Goal: Transaction & Acquisition: Purchase product/service

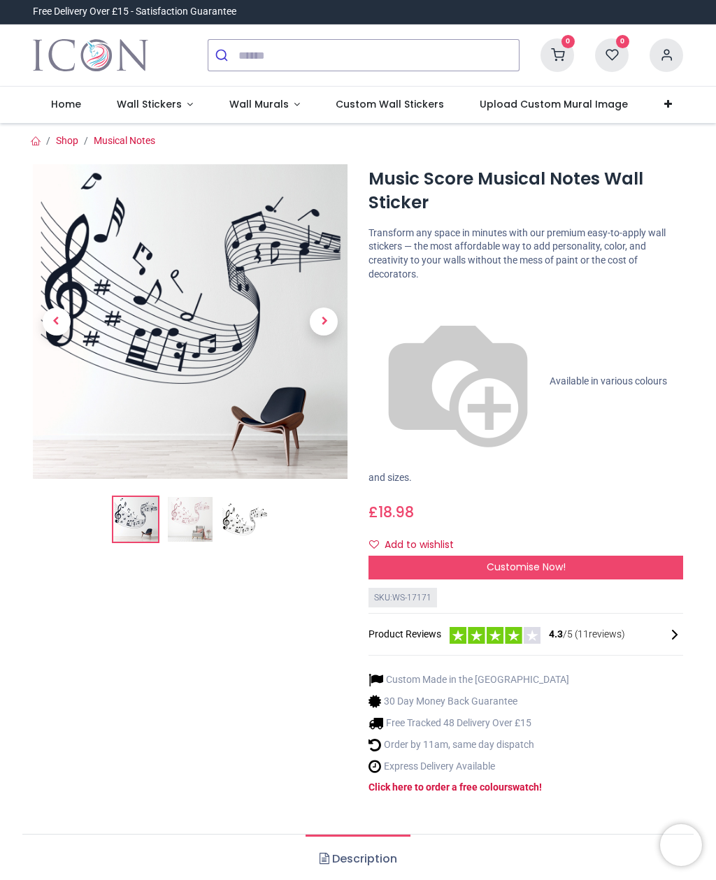
click at [193, 519] on img at bounding box center [190, 519] width 45 height 45
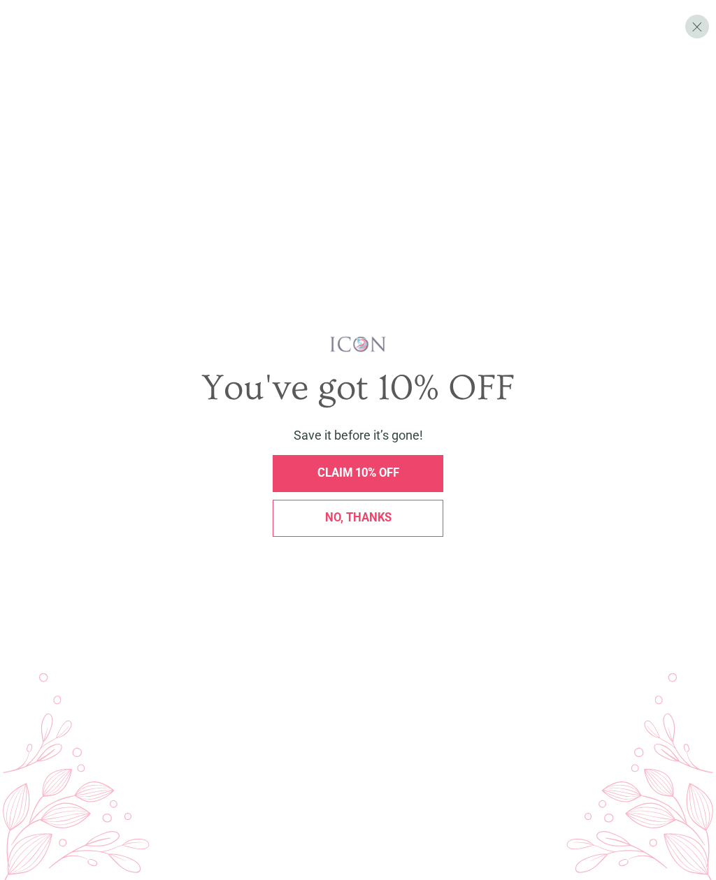
click at [377, 524] on span "No, thanks" at bounding box center [358, 517] width 66 height 13
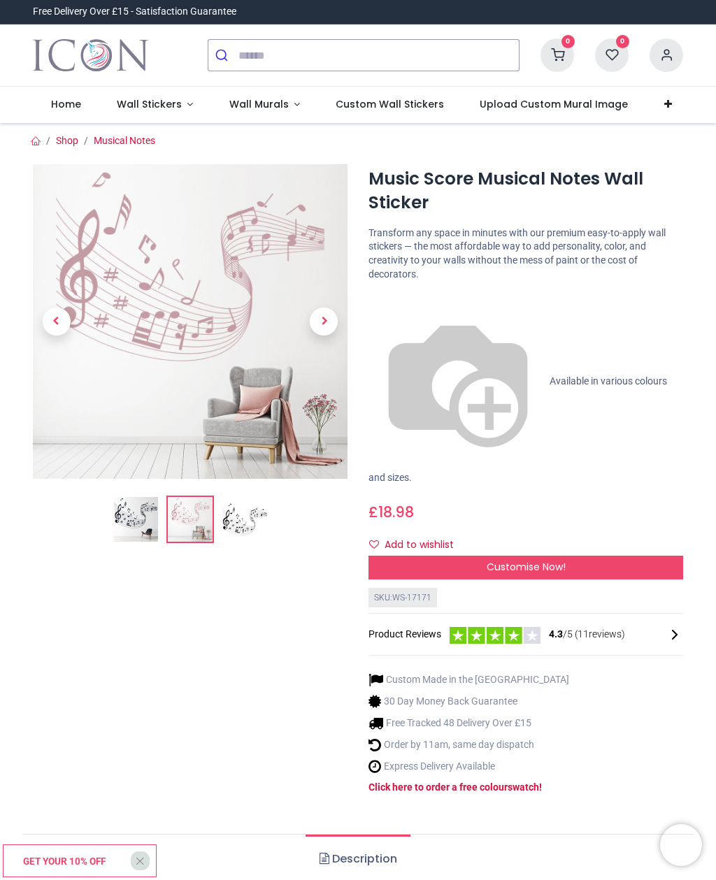
click at [547, 560] on span "Customise Now!" at bounding box center [526, 567] width 79 height 14
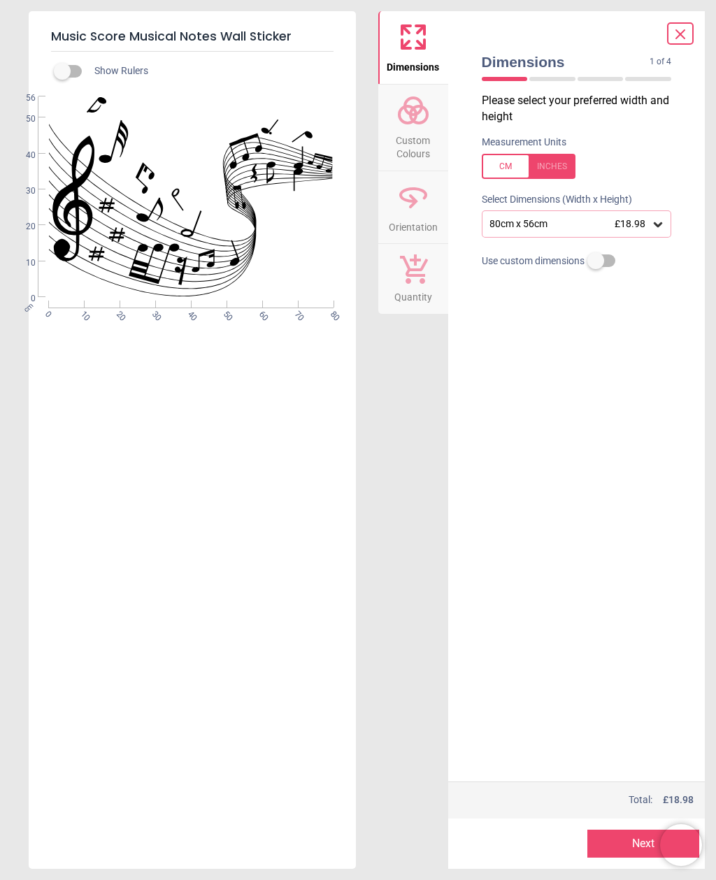
click at [558, 164] on div at bounding box center [529, 166] width 94 height 25
click at [419, 120] on icon at bounding box center [413, 111] width 34 height 34
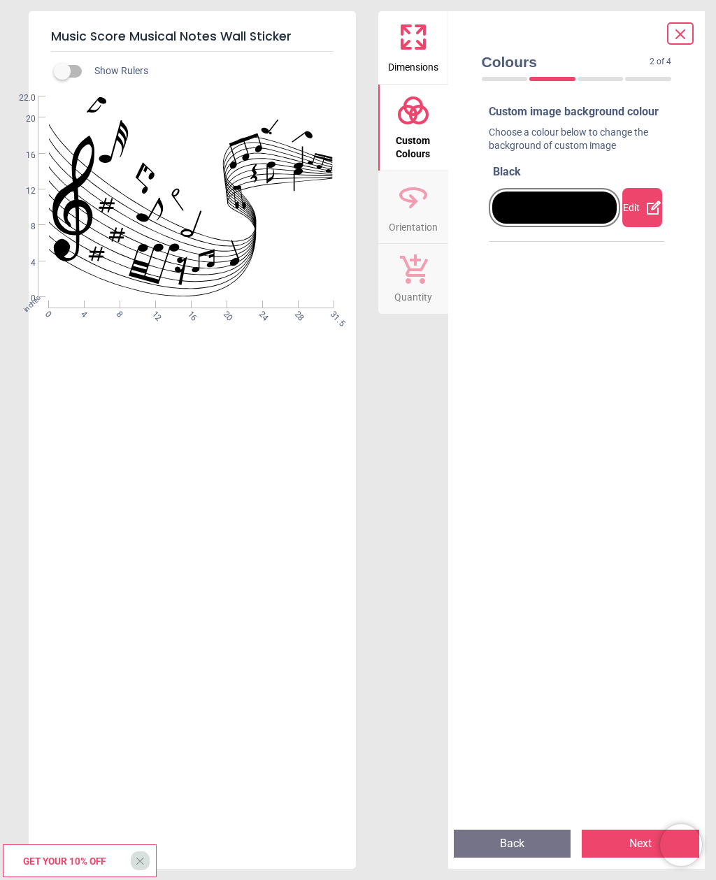
click at [646, 216] on icon at bounding box center [653, 207] width 17 height 17
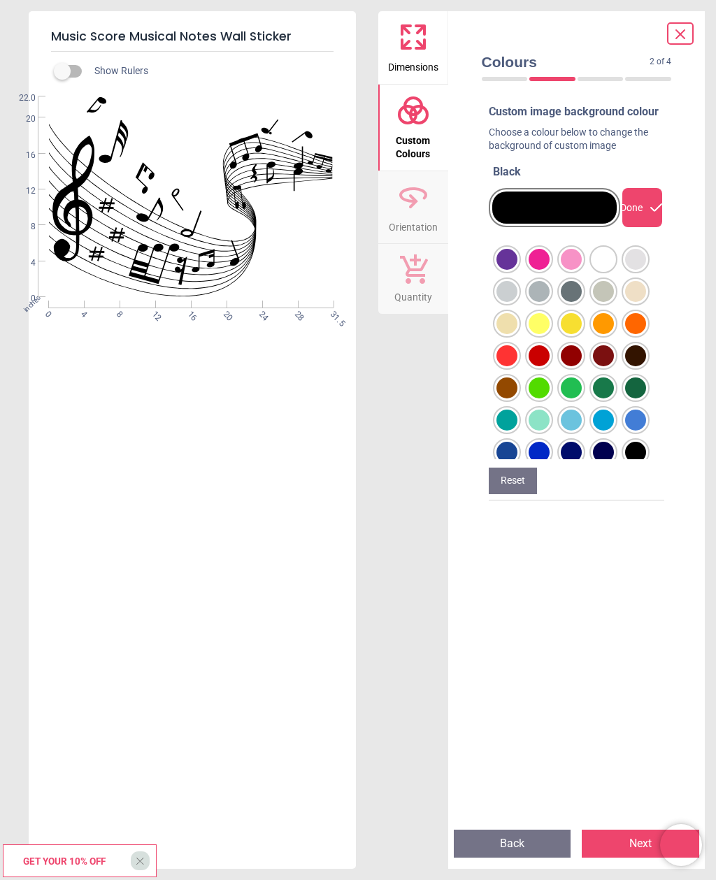
click at [517, 270] on div at bounding box center [506, 259] width 21 height 21
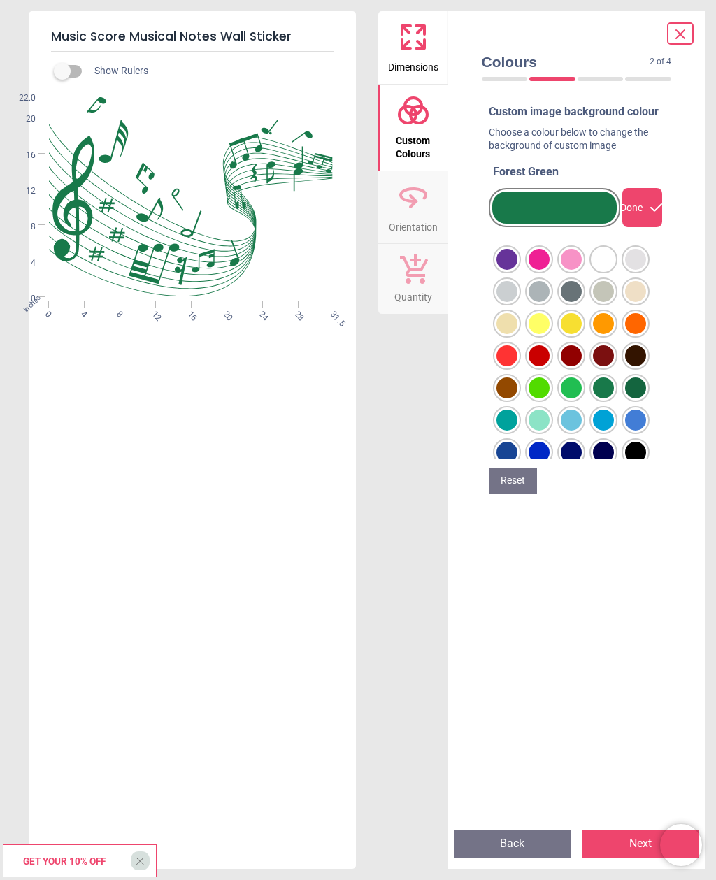
click at [417, 214] on span "Orientation" at bounding box center [413, 224] width 49 height 21
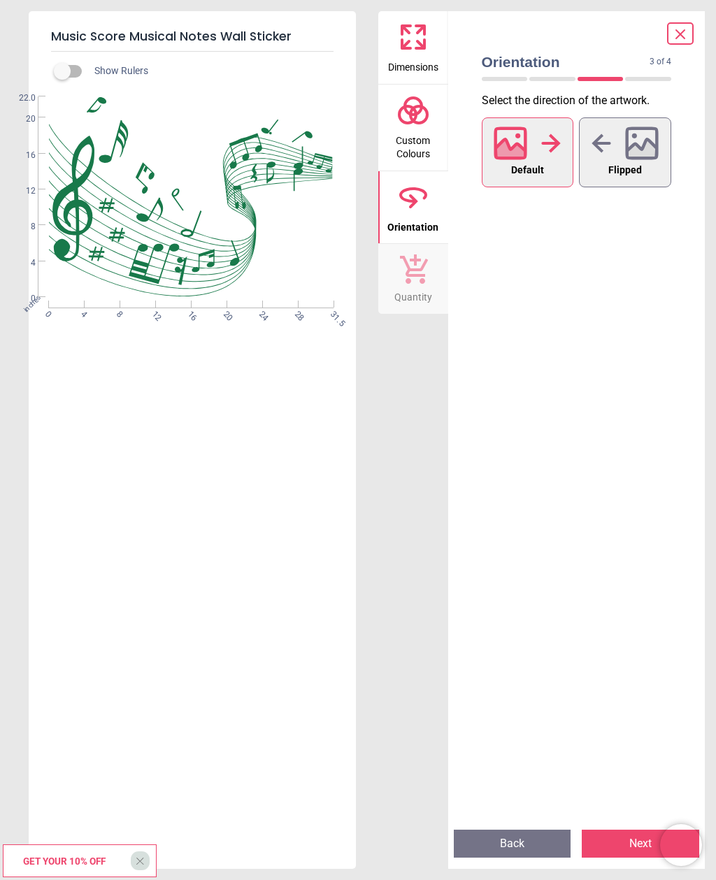
click at [633, 151] on icon at bounding box center [642, 151] width 30 height 24
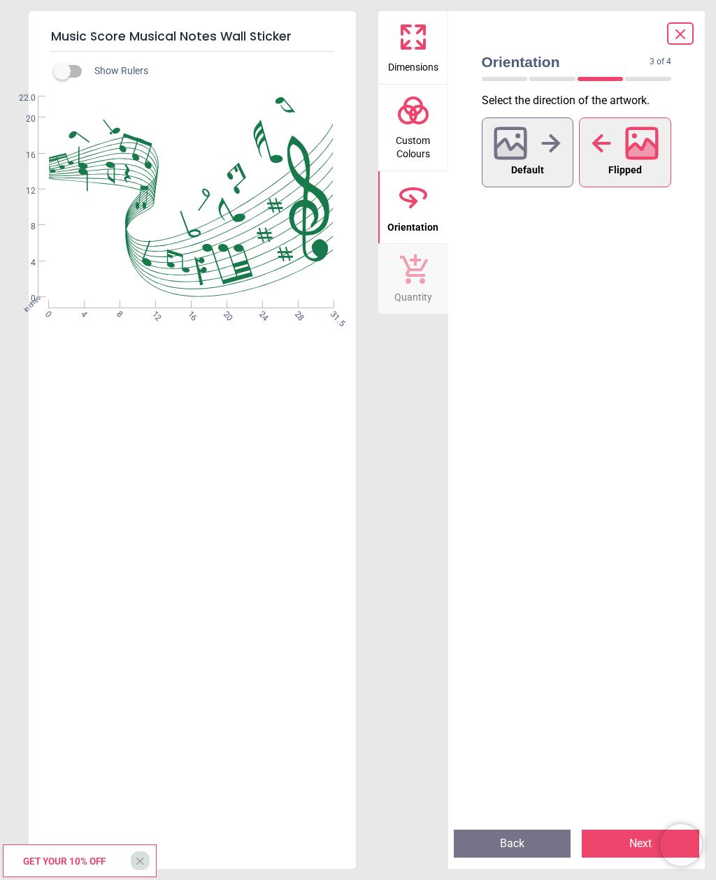
click at [511, 158] on icon at bounding box center [511, 143] width 30 height 30
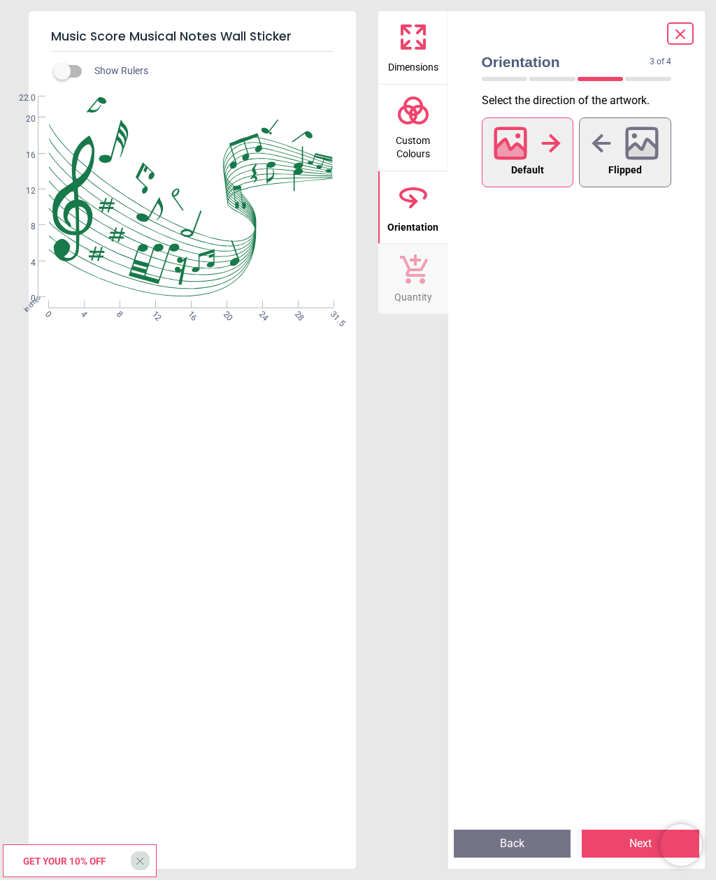
click at [414, 138] on span "Custom Colours" at bounding box center [413, 144] width 67 height 34
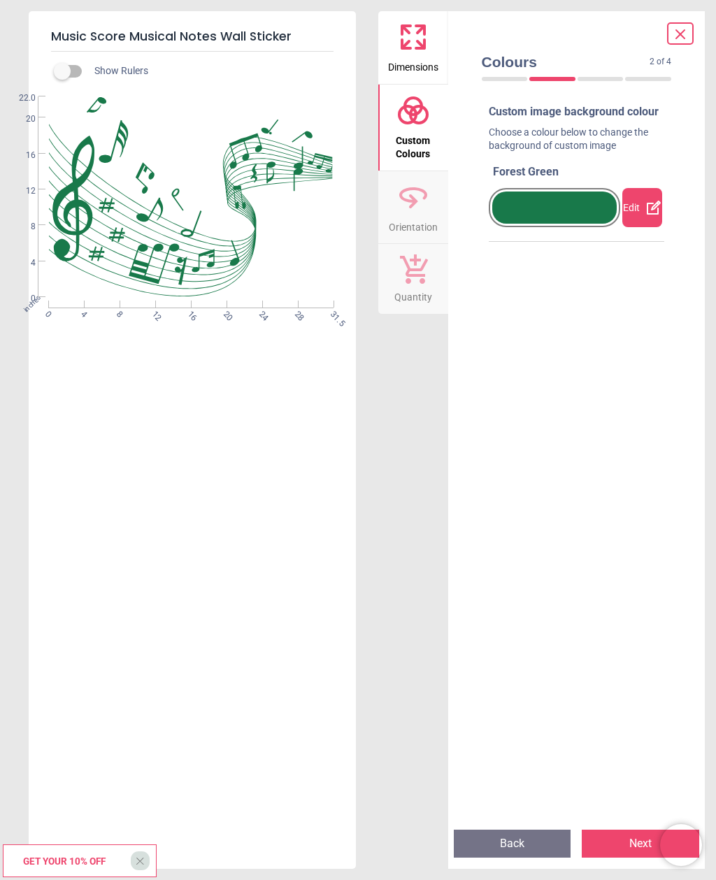
click at [675, 31] on icon at bounding box center [680, 34] width 17 height 17
